Goal: Navigation & Orientation: Find specific page/section

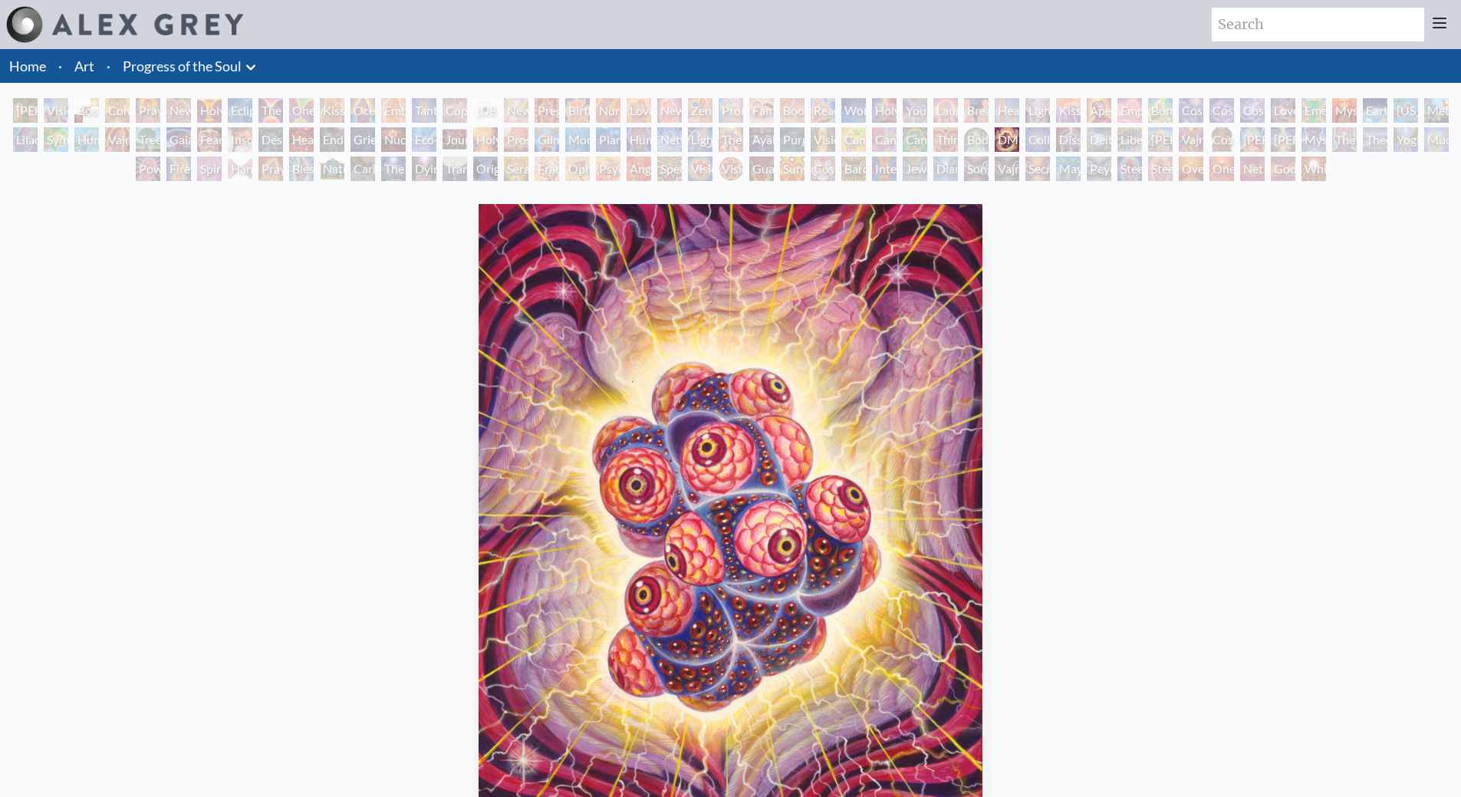
click at [91, 61] on link "Art" at bounding box center [84, 65] width 20 height 21
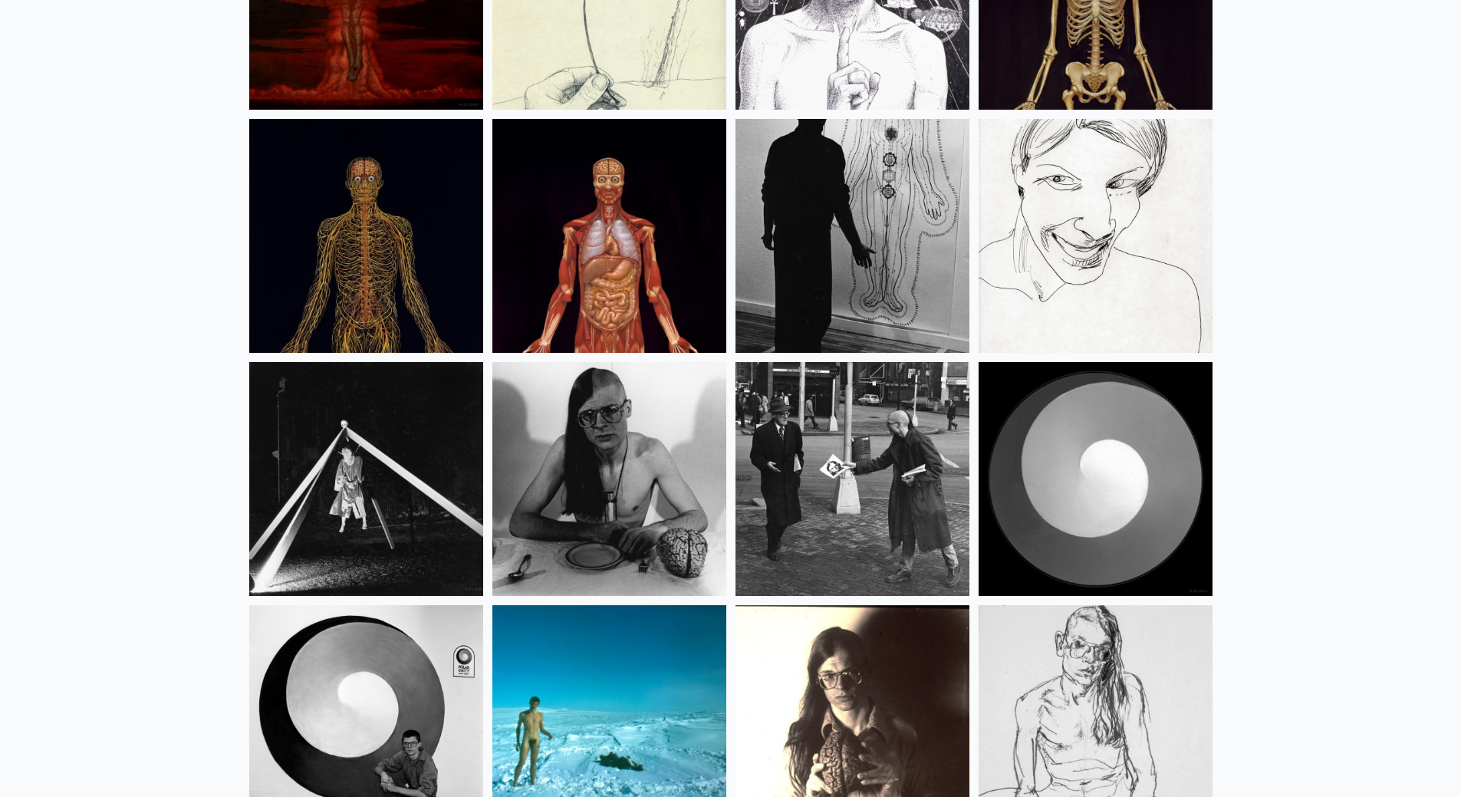
scroll to position [19282, 0]
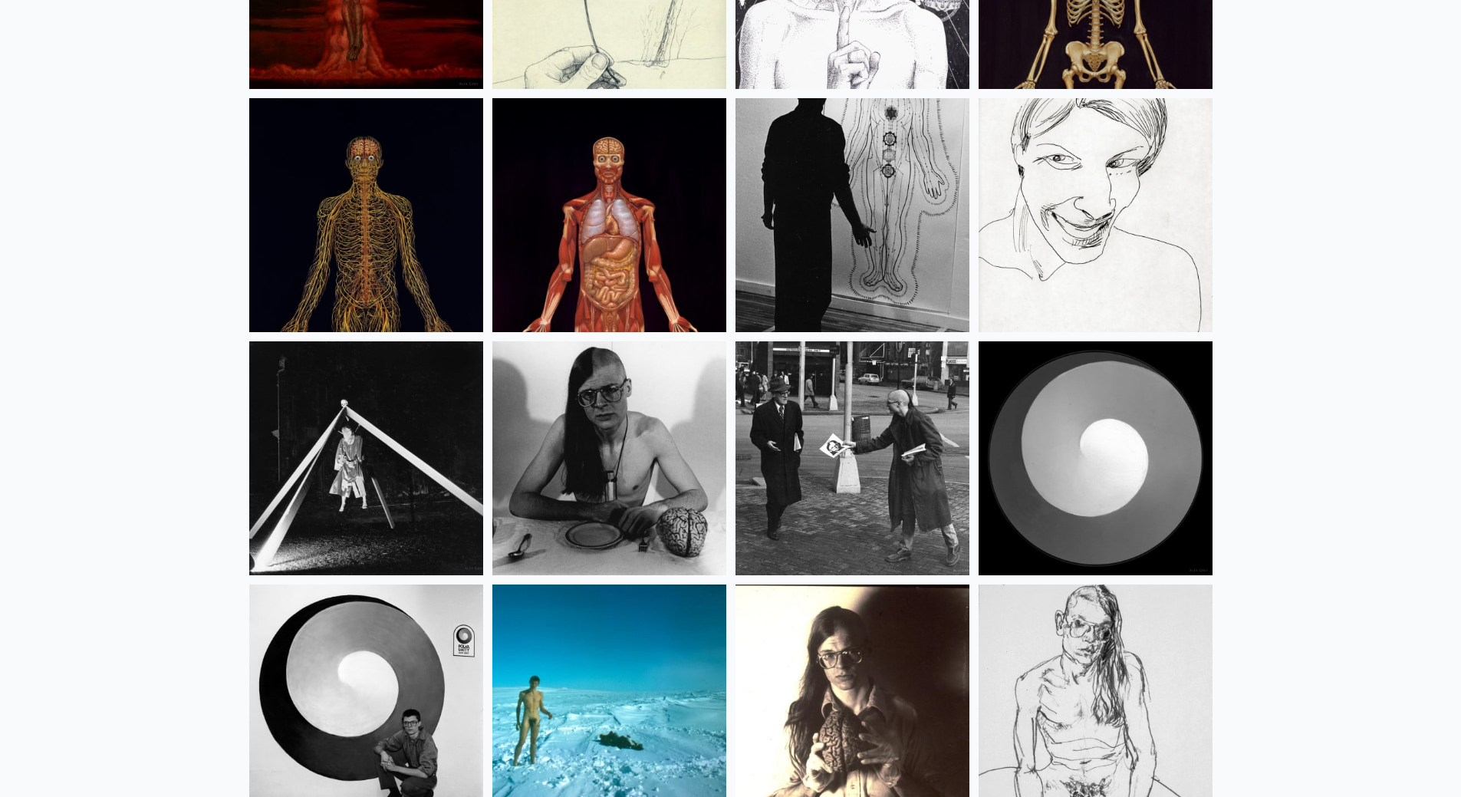
click at [866, 453] on img at bounding box center [853, 458] width 234 height 234
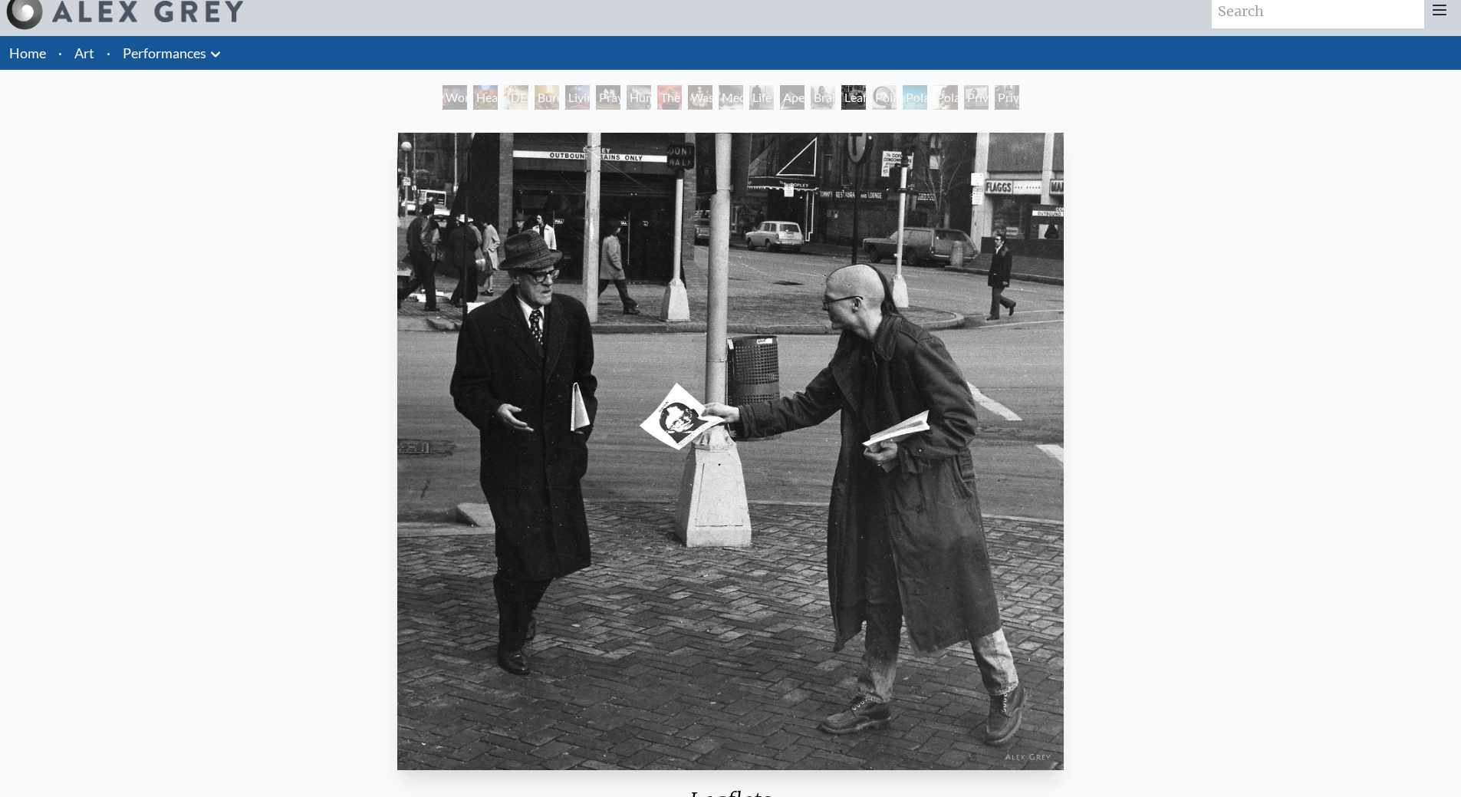
scroll to position [307, 0]
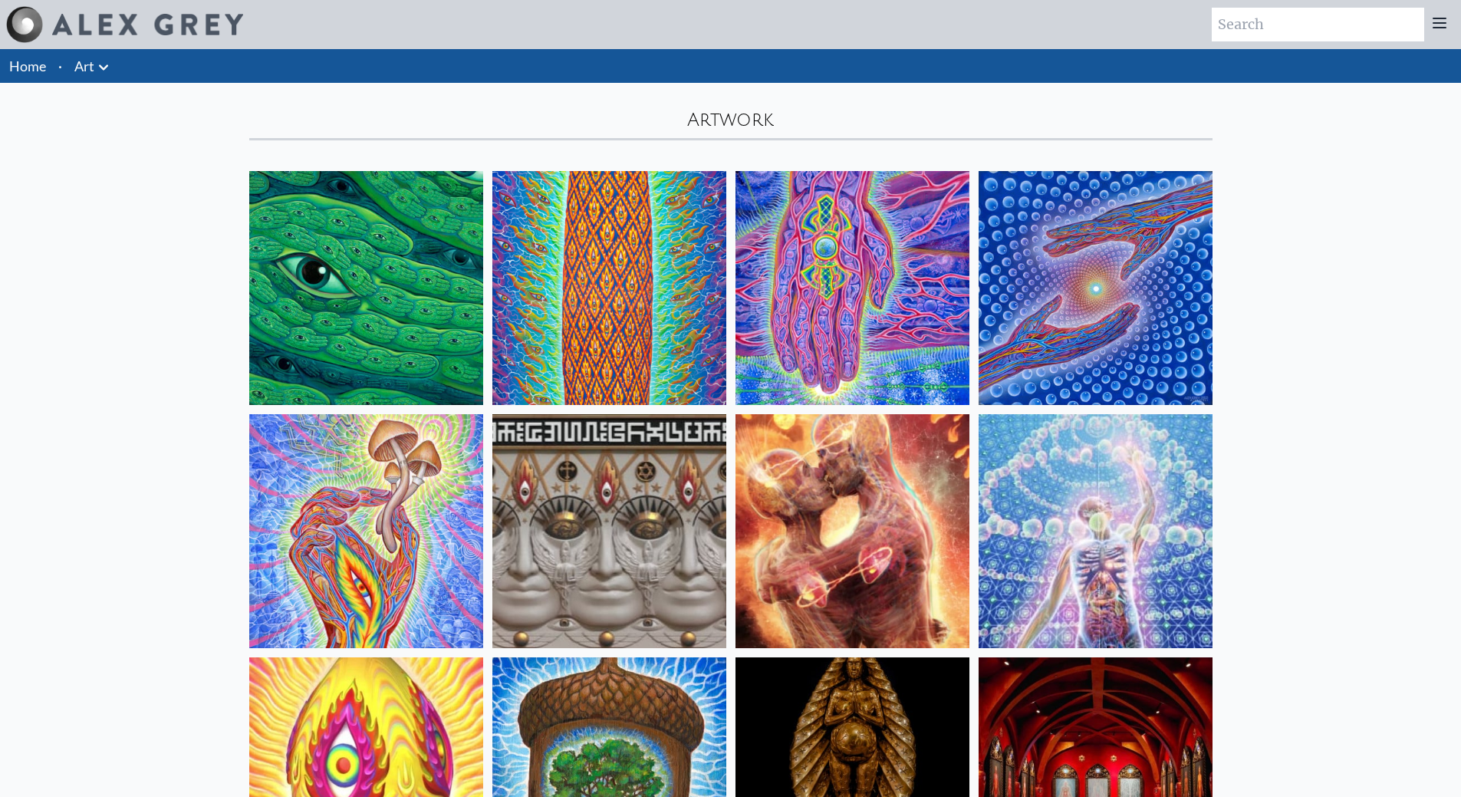
click at [82, 68] on link "Art" at bounding box center [84, 65] width 20 height 21
click at [44, 61] on link "Home" at bounding box center [27, 66] width 37 height 17
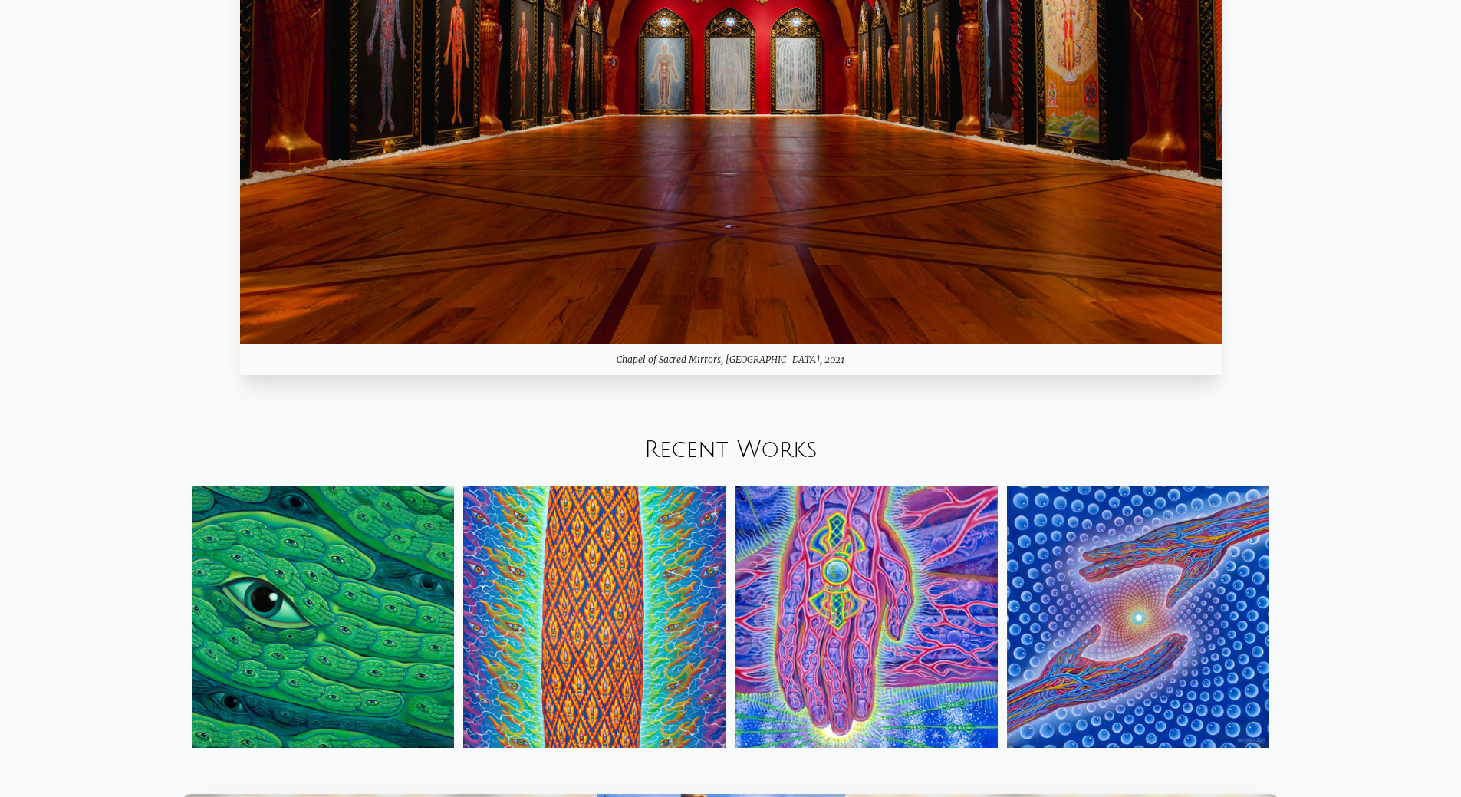
scroll to position [2319, 0]
